Goal: Entertainment & Leisure: Consume media (video, audio)

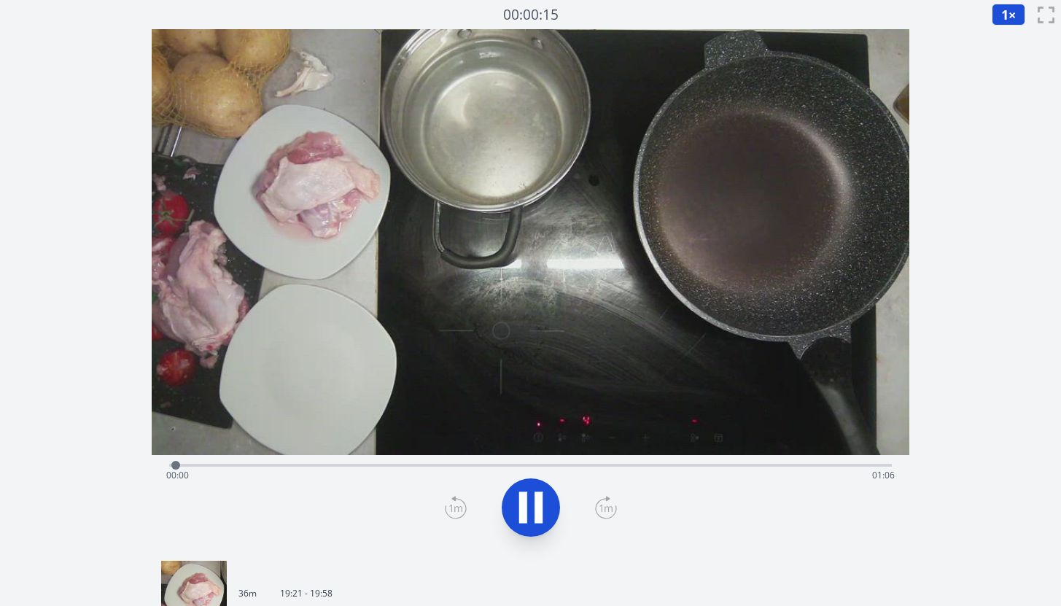
click at [437, 463] on div "Time elapsed: 00:00 Time remaining: 01:06" at bounding box center [530, 464] width 723 height 18
click at [523, 465] on div "Time elapsed: 00:24 Time remaining: 00:42" at bounding box center [530, 475] width 729 height 23
drag, startPoint x: 547, startPoint y: 465, endPoint x: 152, endPoint y: 466, distance: 395.4
click at [152, 466] on div "Time elapsed: 00:00 Time remaining: 01:06" at bounding box center [531, 503] width 758 height 96
click at [538, 503] on icon at bounding box center [539, 507] width 8 height 31
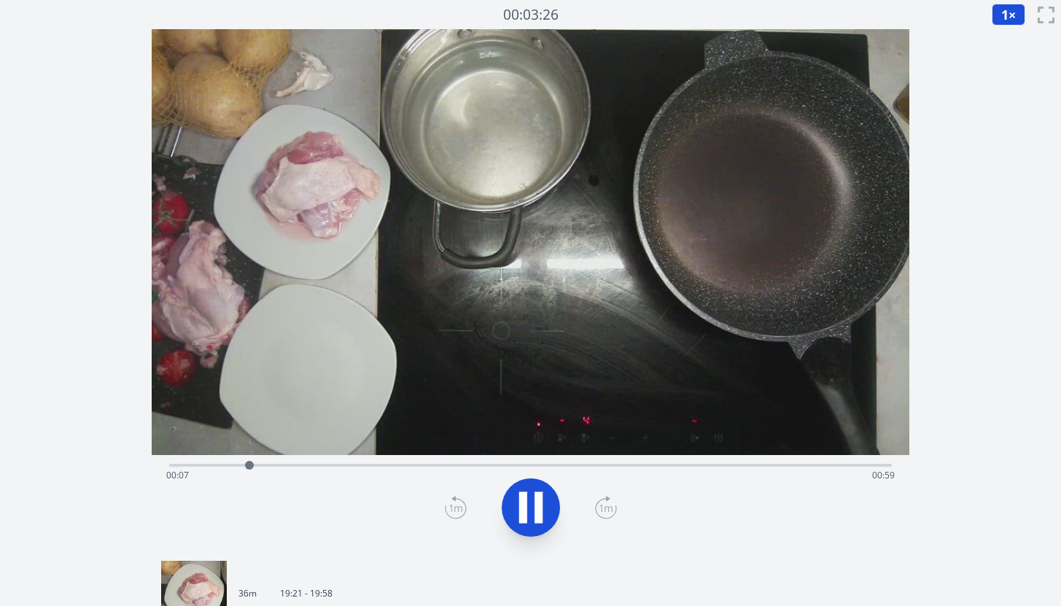
click at [442, 461] on div "Time elapsed: 00:07 Time remaining: 00:59" at bounding box center [530, 464] width 723 height 18
click at [524, 464] on div "Time elapsed: 00:25 Time remaining: 00:41" at bounding box center [530, 475] width 729 height 23
click at [530, 508] on icon at bounding box center [531, 507] width 41 height 41
